Goal: Transaction & Acquisition: Purchase product/service

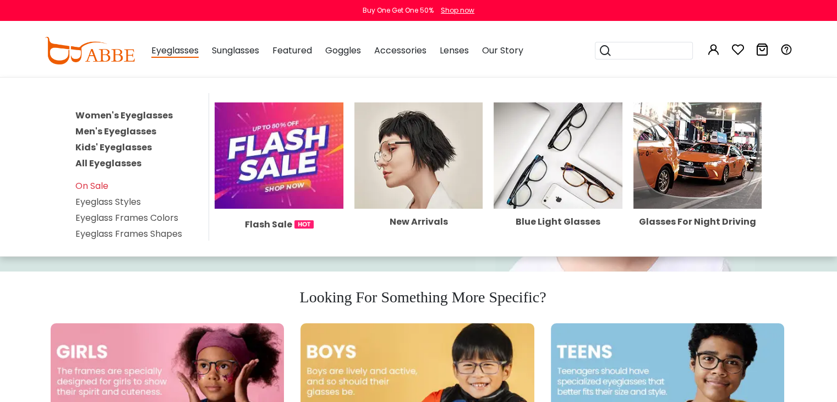
click at [96, 144] on link "Kids' Eyeglasses" at bounding box center [113, 147] width 76 height 13
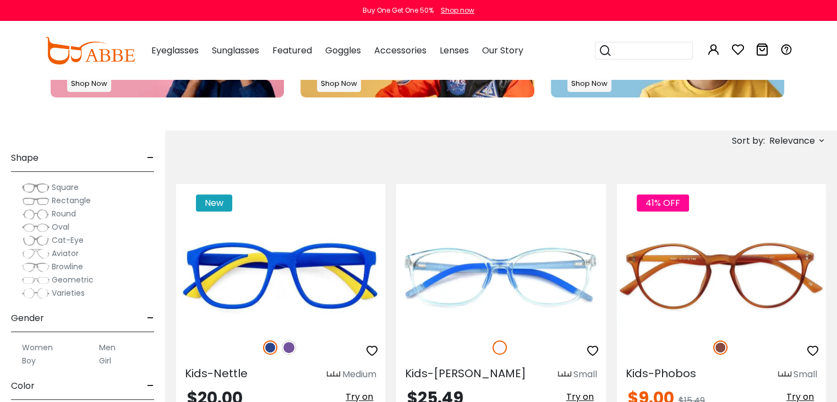
scroll to position [110, 0]
click at [83, 199] on span "Rectangle" at bounding box center [71, 199] width 39 height 11
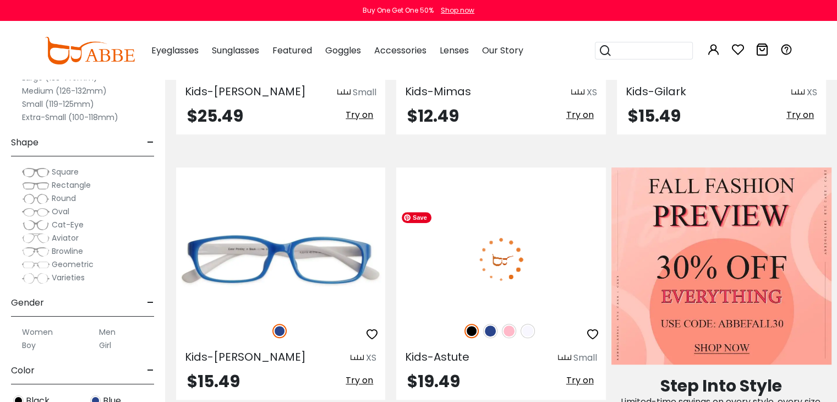
scroll to position [660, 0]
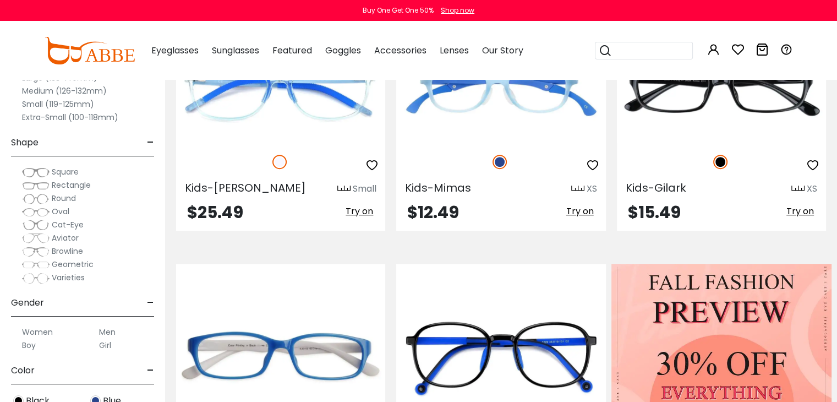
scroll to position [0, 0]
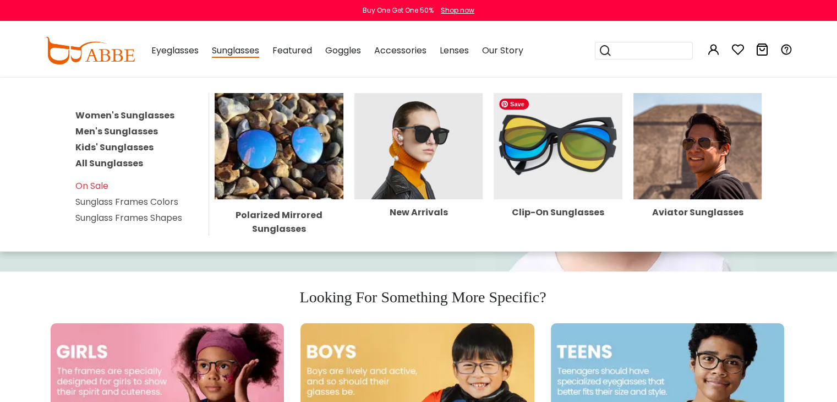
click at [563, 137] on img at bounding box center [557, 146] width 129 height 106
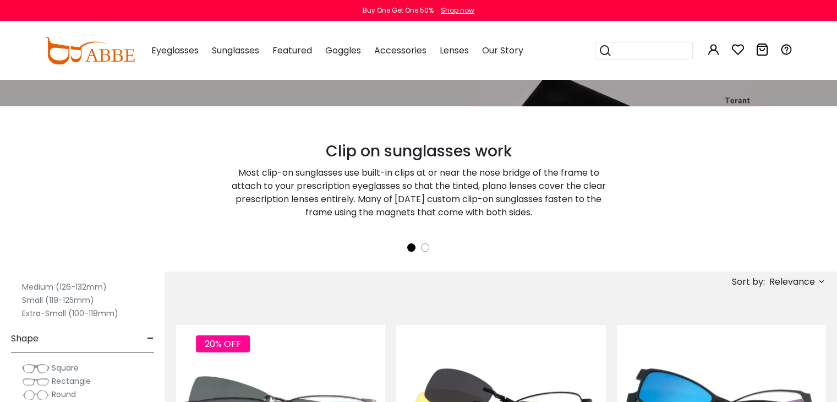
scroll to position [55, 0]
click at [70, 331] on label "Extra-Small (100-118mm)" at bounding box center [70, 327] width 96 height 13
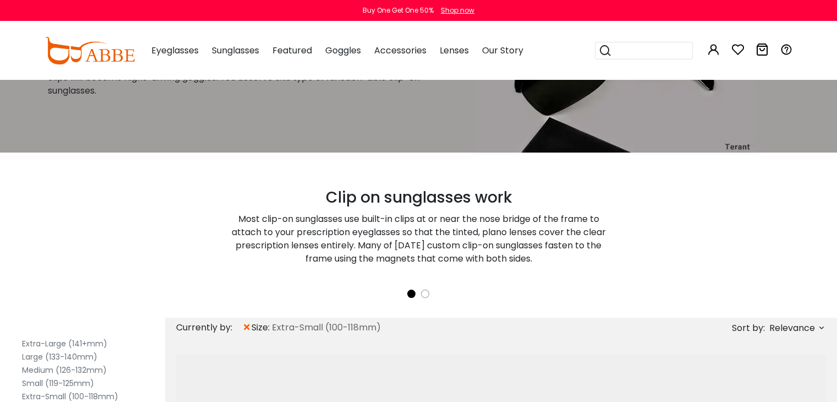
scroll to position [165, 0]
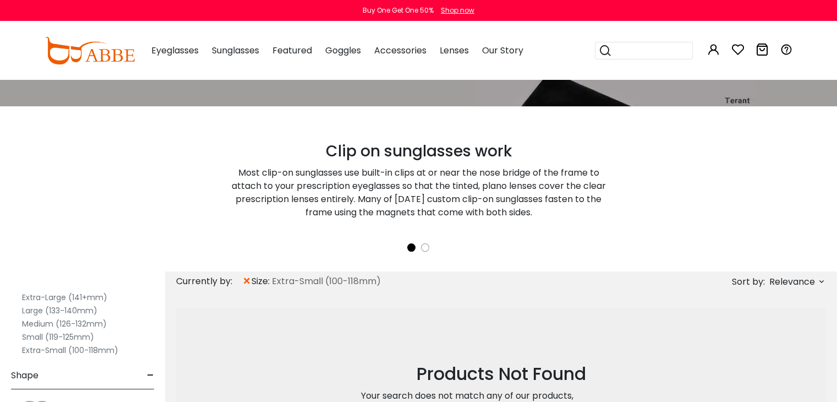
click at [65, 333] on label "Small (119-125mm)" at bounding box center [58, 336] width 72 height 13
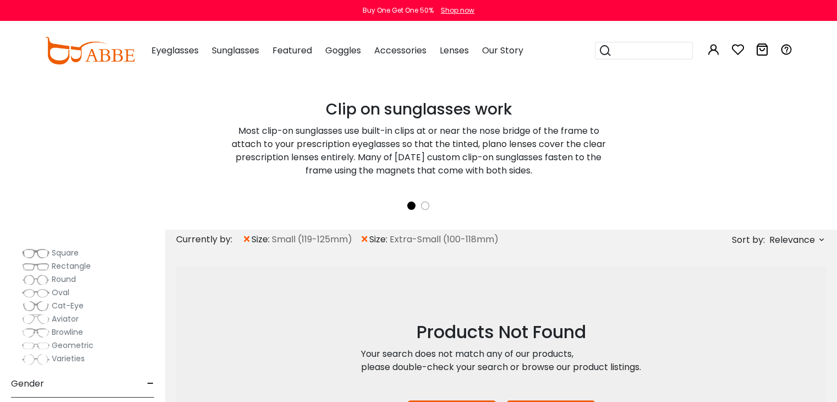
scroll to position [220, 0]
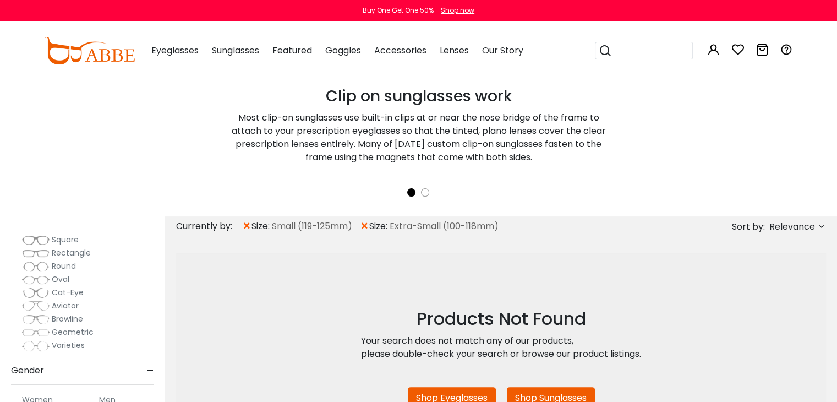
click at [366, 227] on span "×" at bounding box center [364, 226] width 9 height 20
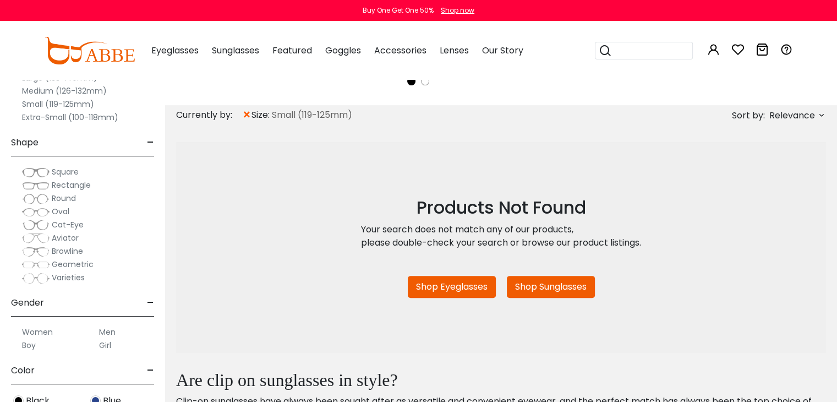
scroll to position [330, 0]
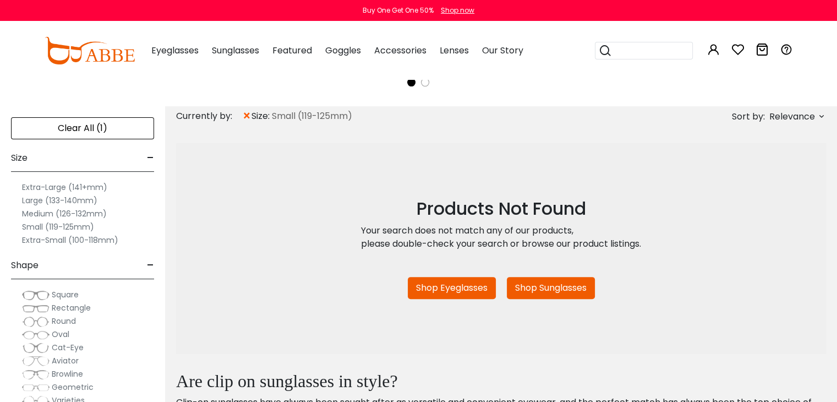
click at [81, 212] on label "Medium (126-132mm)" at bounding box center [64, 213] width 85 height 13
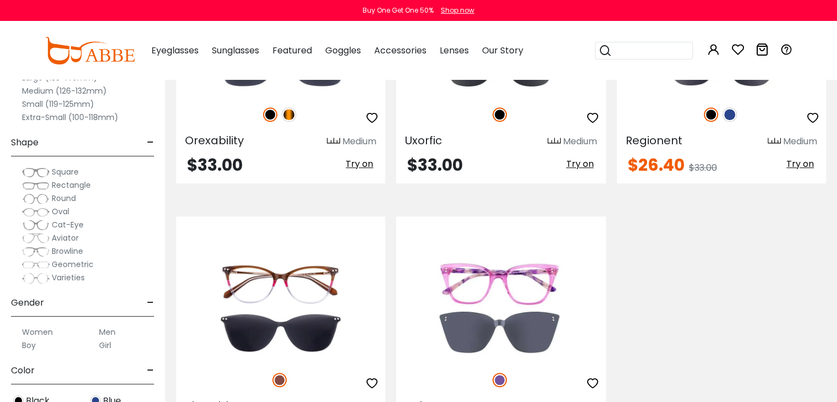
scroll to position [880, 0]
